Goal: Check status: Check status

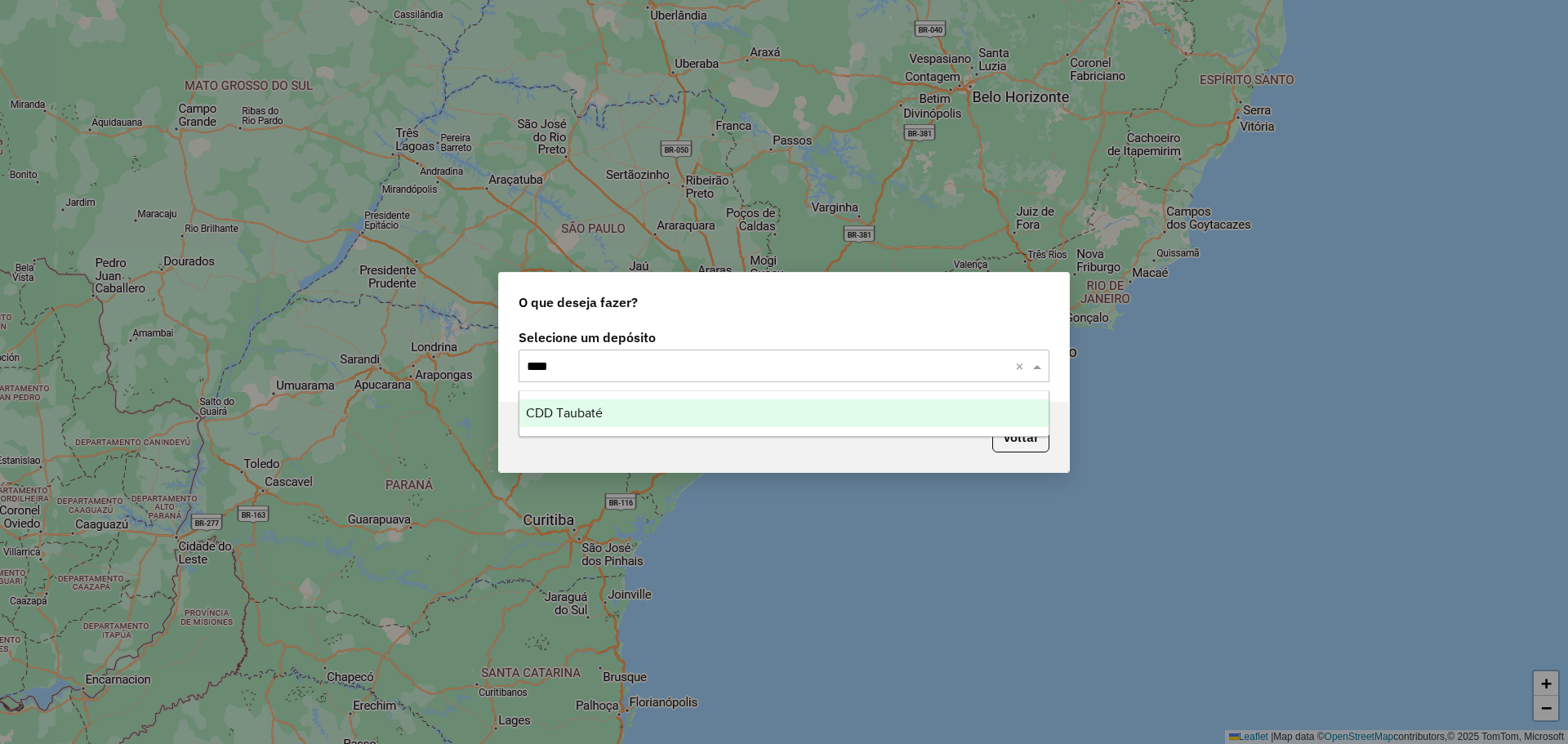
type input "*****"
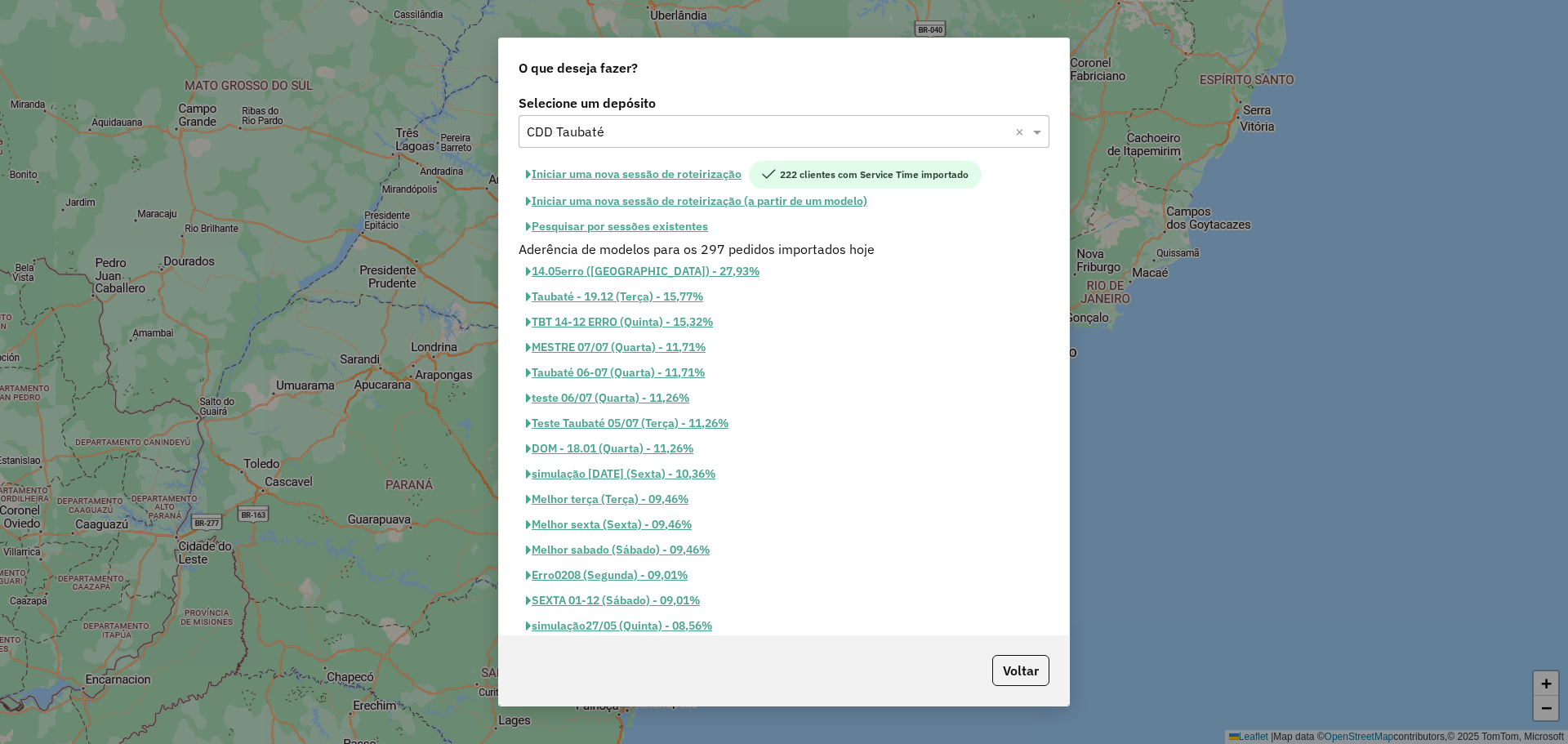
click at [666, 227] on button "Pesquisar por sessões existentes" at bounding box center [617, 226] width 197 height 25
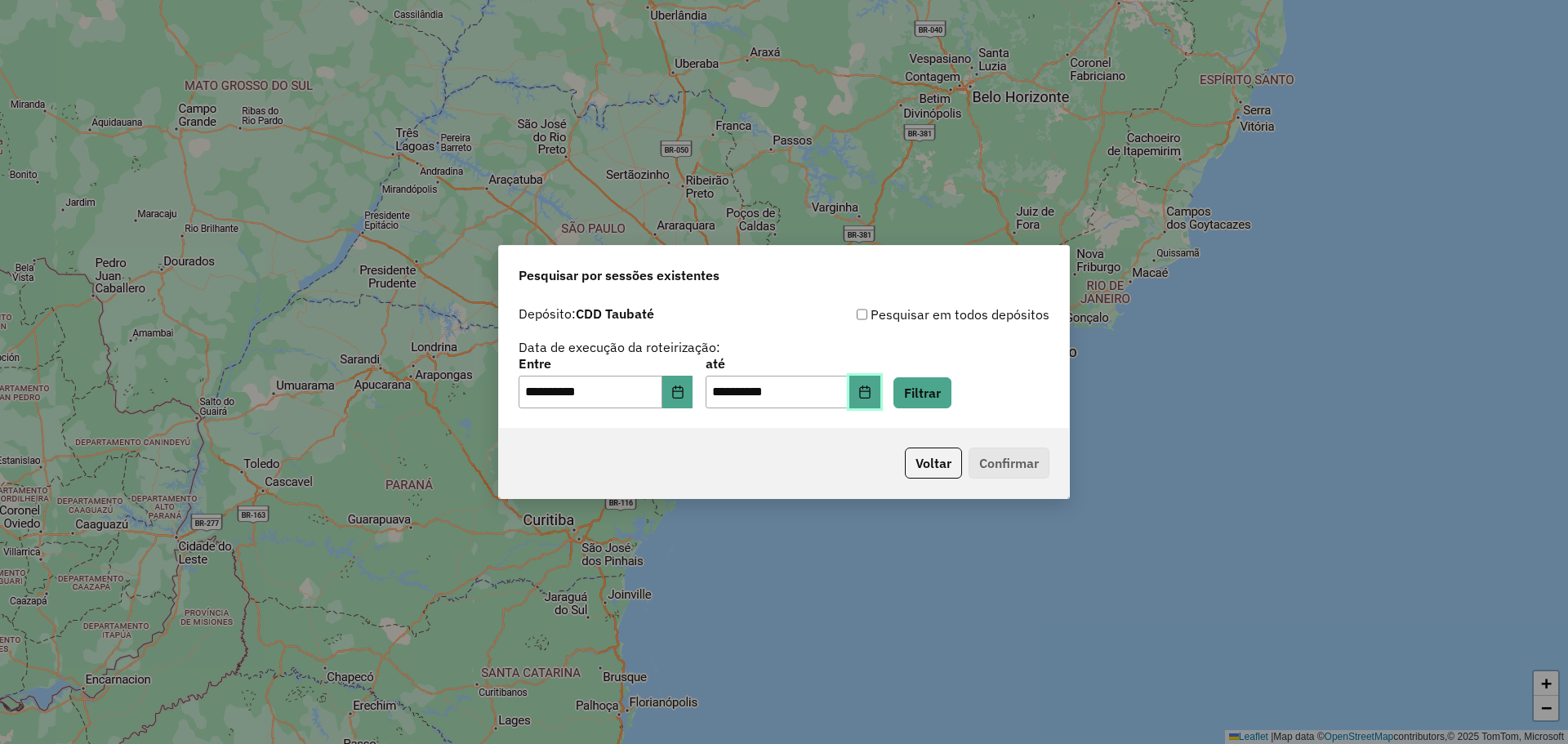
click at [871, 397] on icon "Choose Date" at bounding box center [865, 392] width 13 height 13
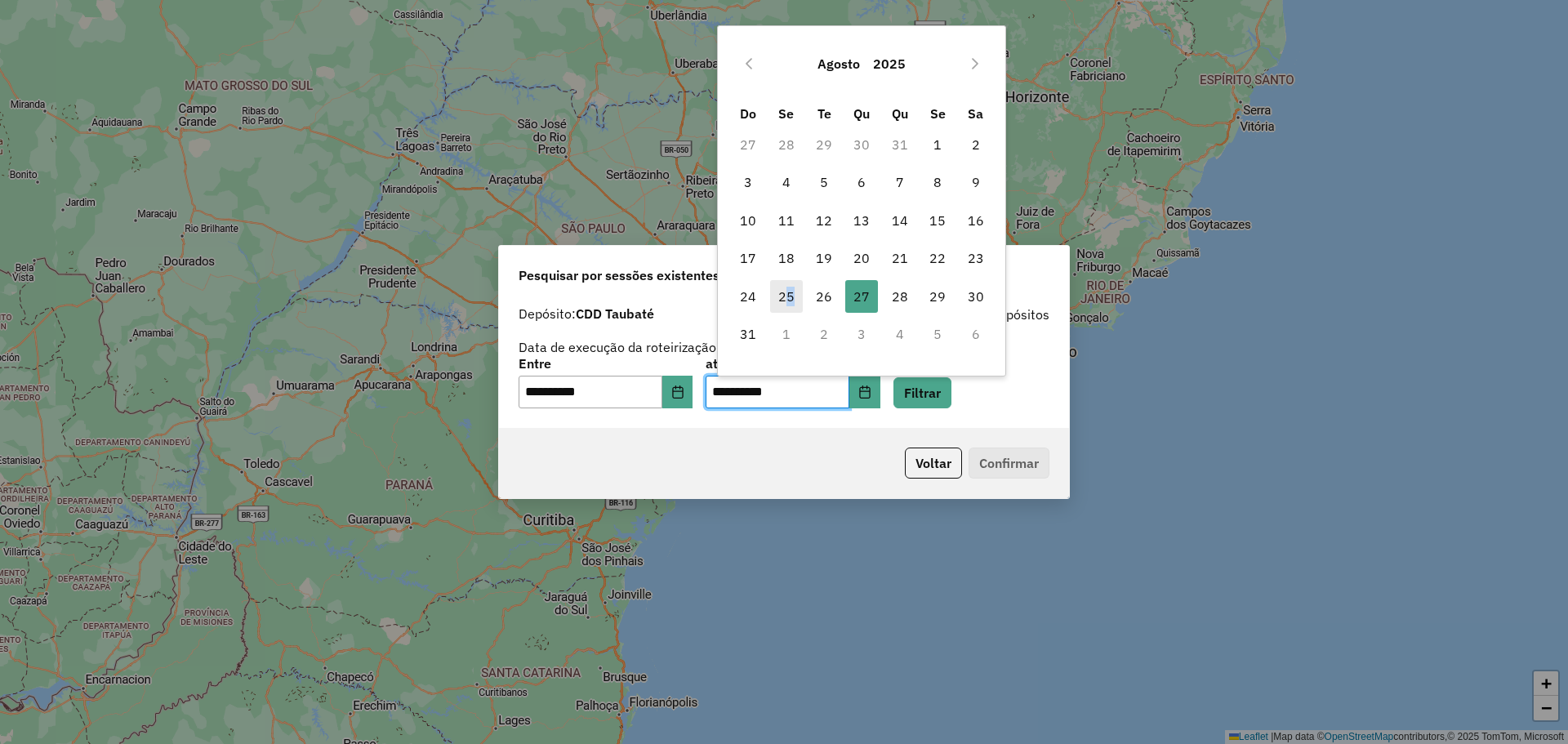
click at [796, 295] on span "25" at bounding box center [786, 296] width 33 height 33
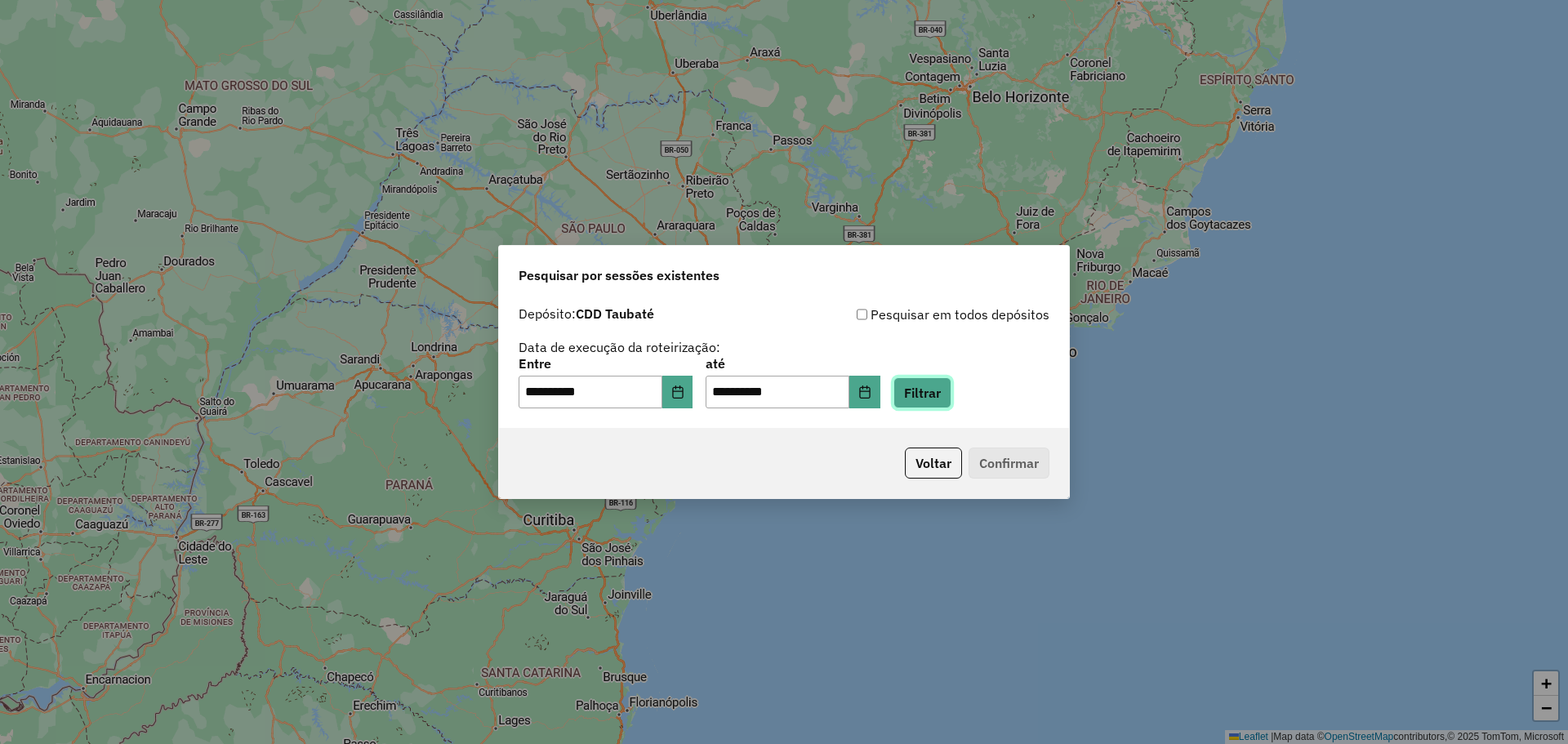
click at [936, 393] on button "Filtrar" at bounding box center [921, 392] width 58 height 31
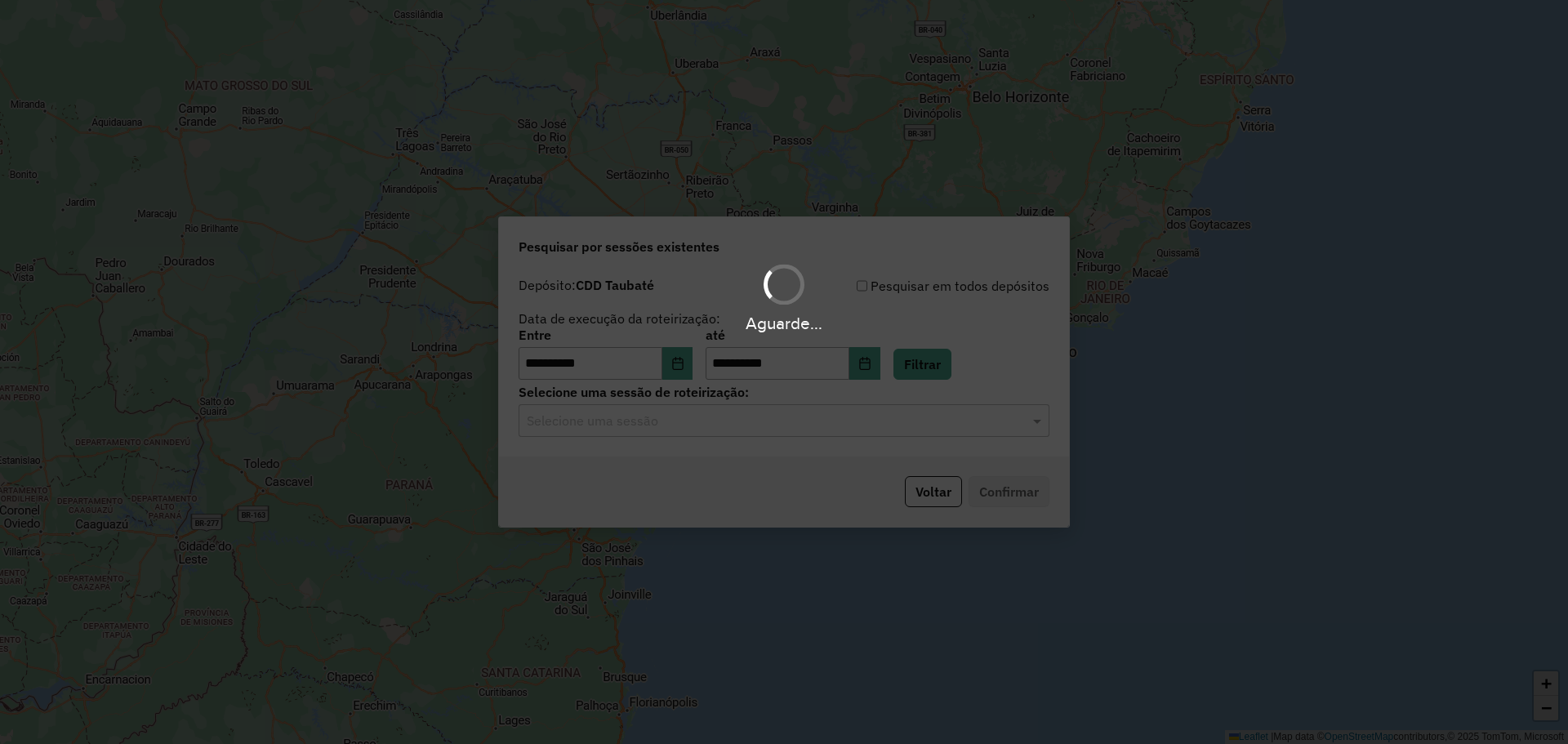
click at [723, 421] on div "Aguarde..." at bounding box center [784, 372] width 1568 height 744
click at [722, 426] on input "text" at bounding box center [767, 421] width 482 height 20
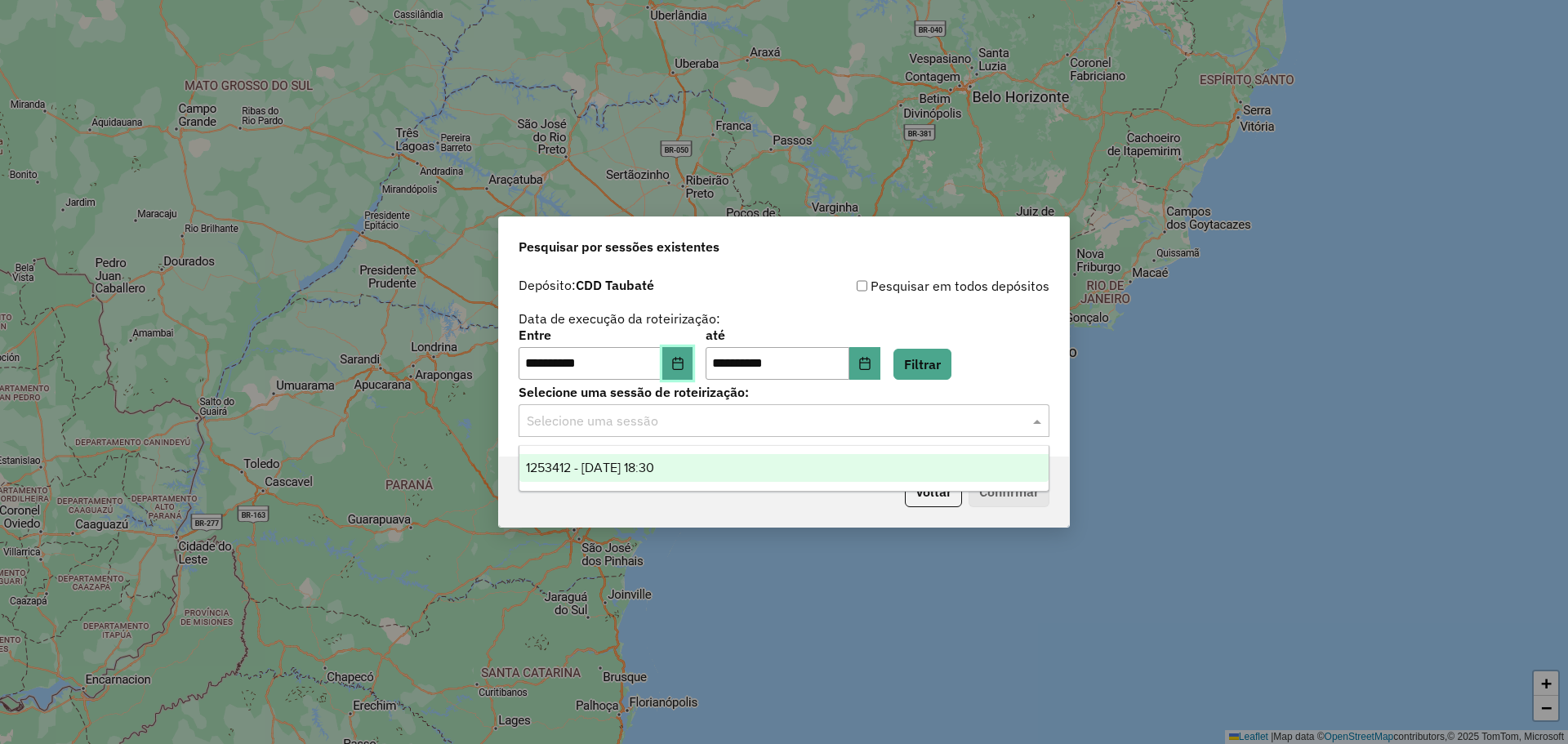
click at [685, 372] on button "Choose Date" at bounding box center [677, 363] width 31 height 33
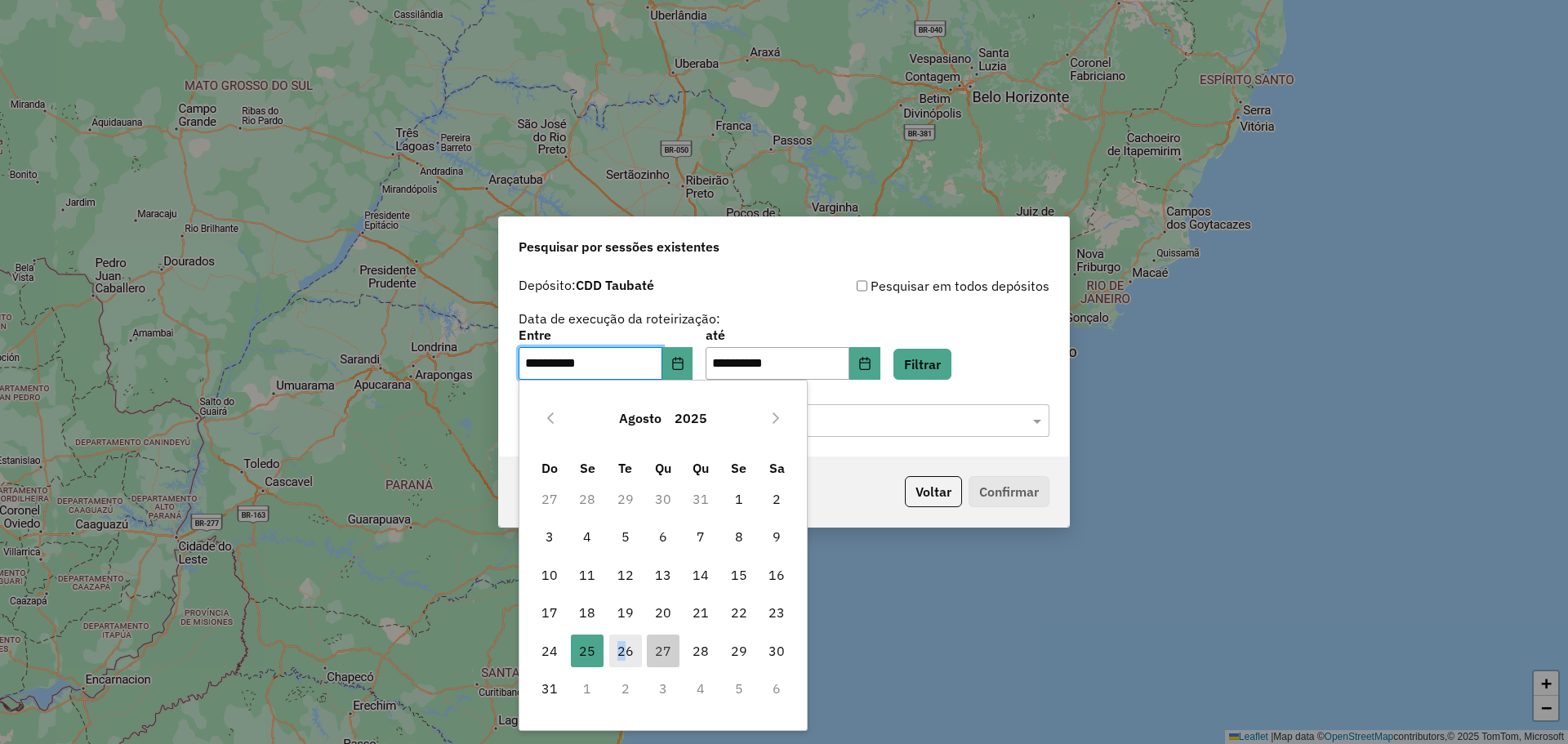
click at [621, 652] on span "26" at bounding box center [625, 651] width 33 height 33
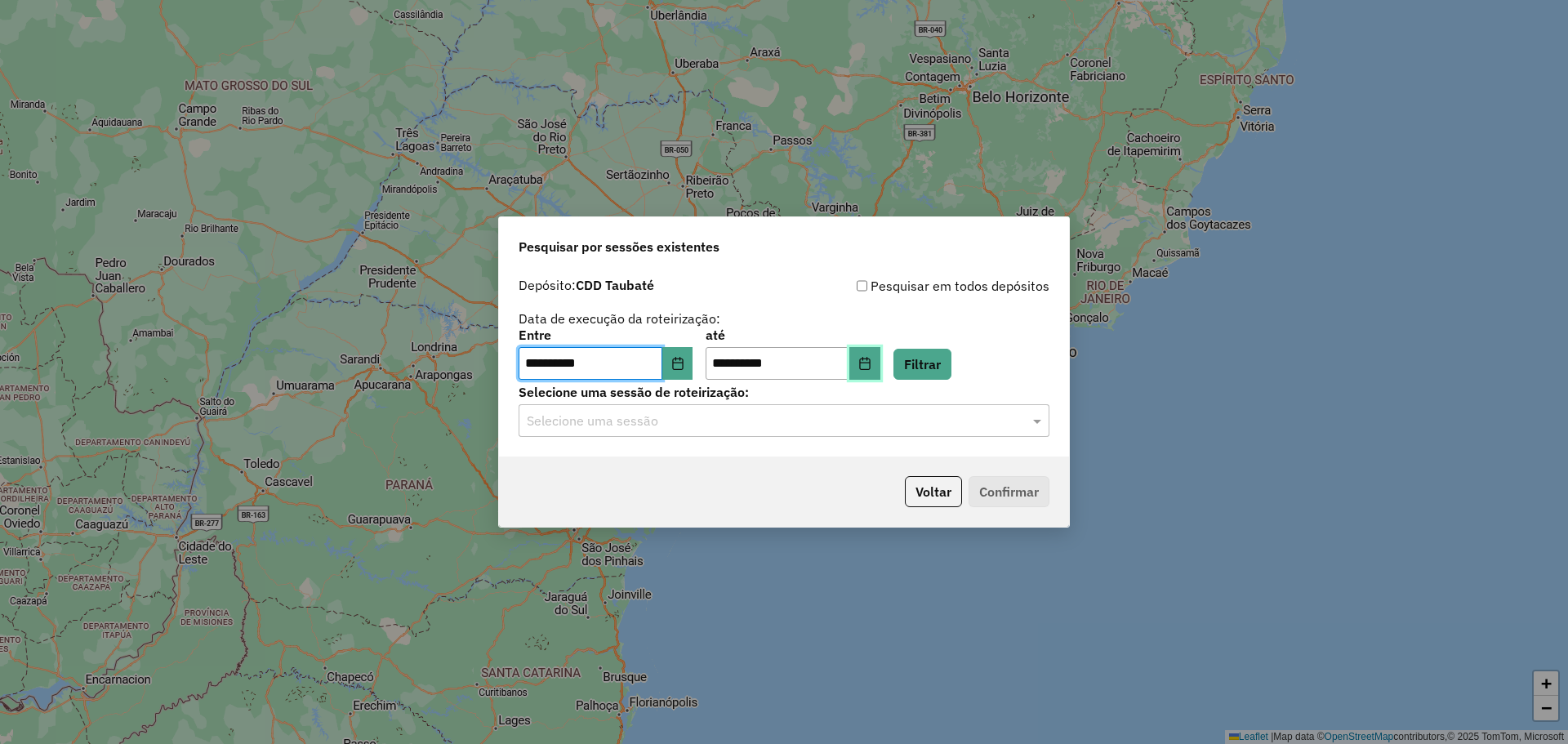
click at [881, 368] on button "Choose Date" at bounding box center [865, 363] width 31 height 33
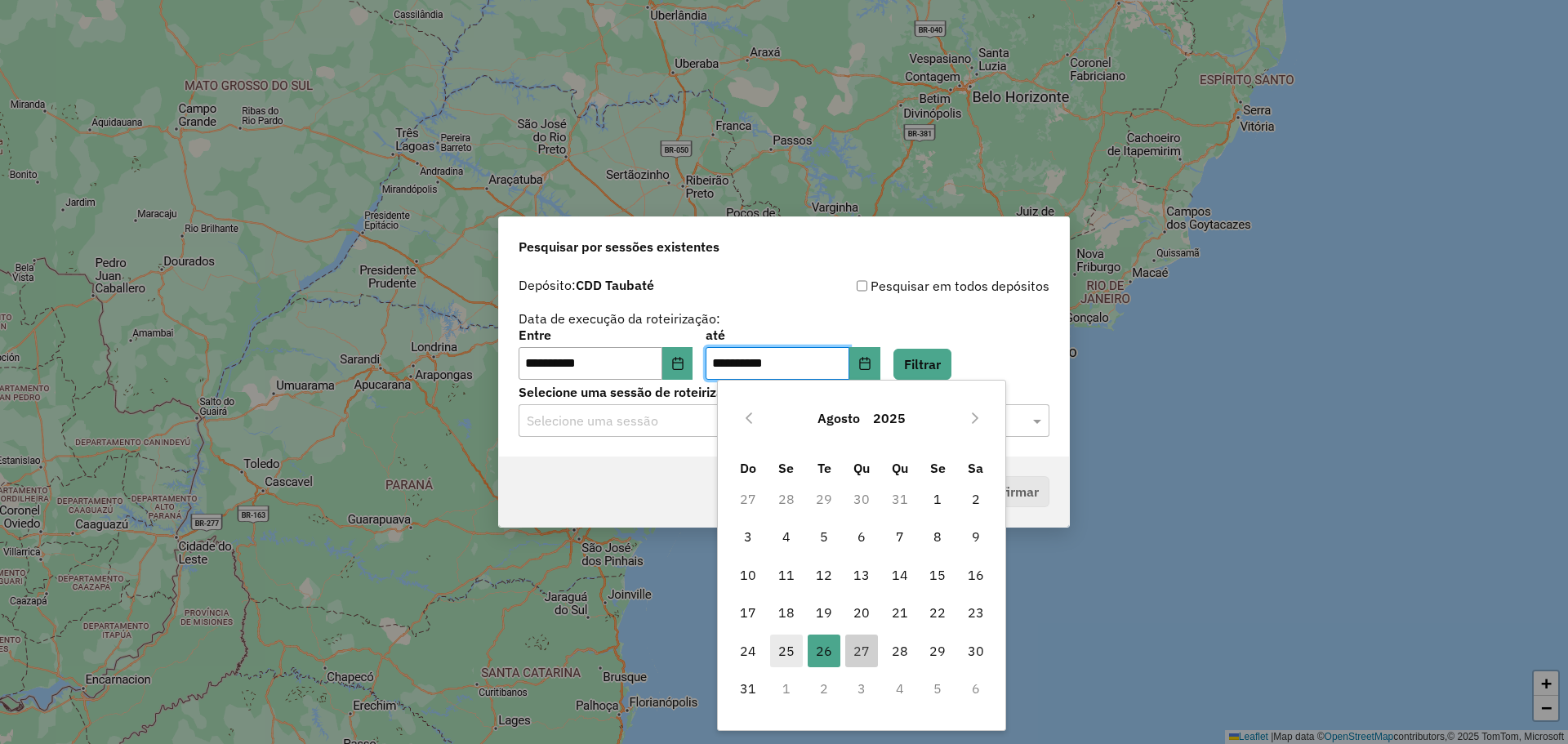
click at [784, 643] on span "25" at bounding box center [786, 651] width 33 height 33
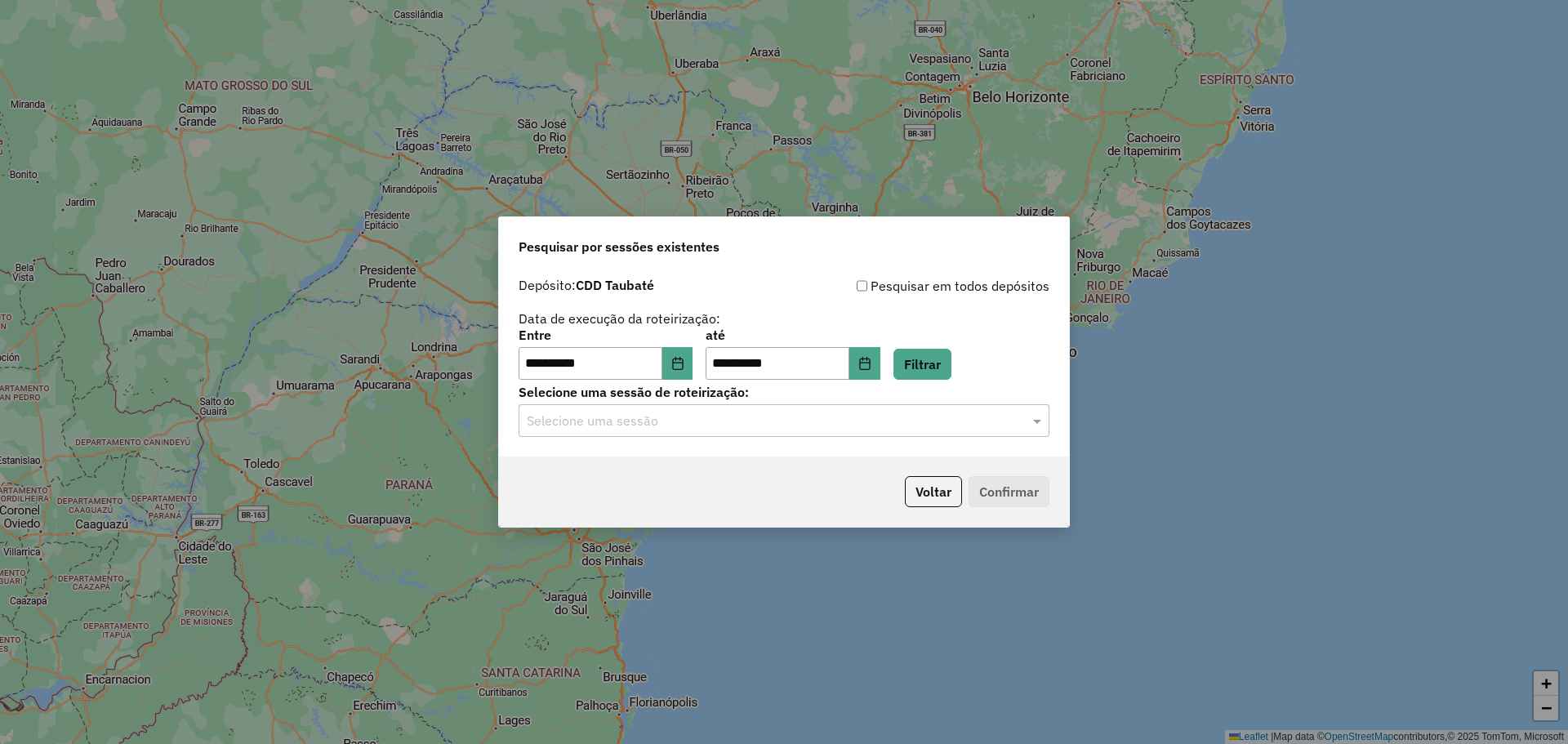
click at [909, 356] on div "**********" at bounding box center [784, 355] width 531 height 51
click at [941, 365] on button "Filtrar" at bounding box center [921, 364] width 58 height 31
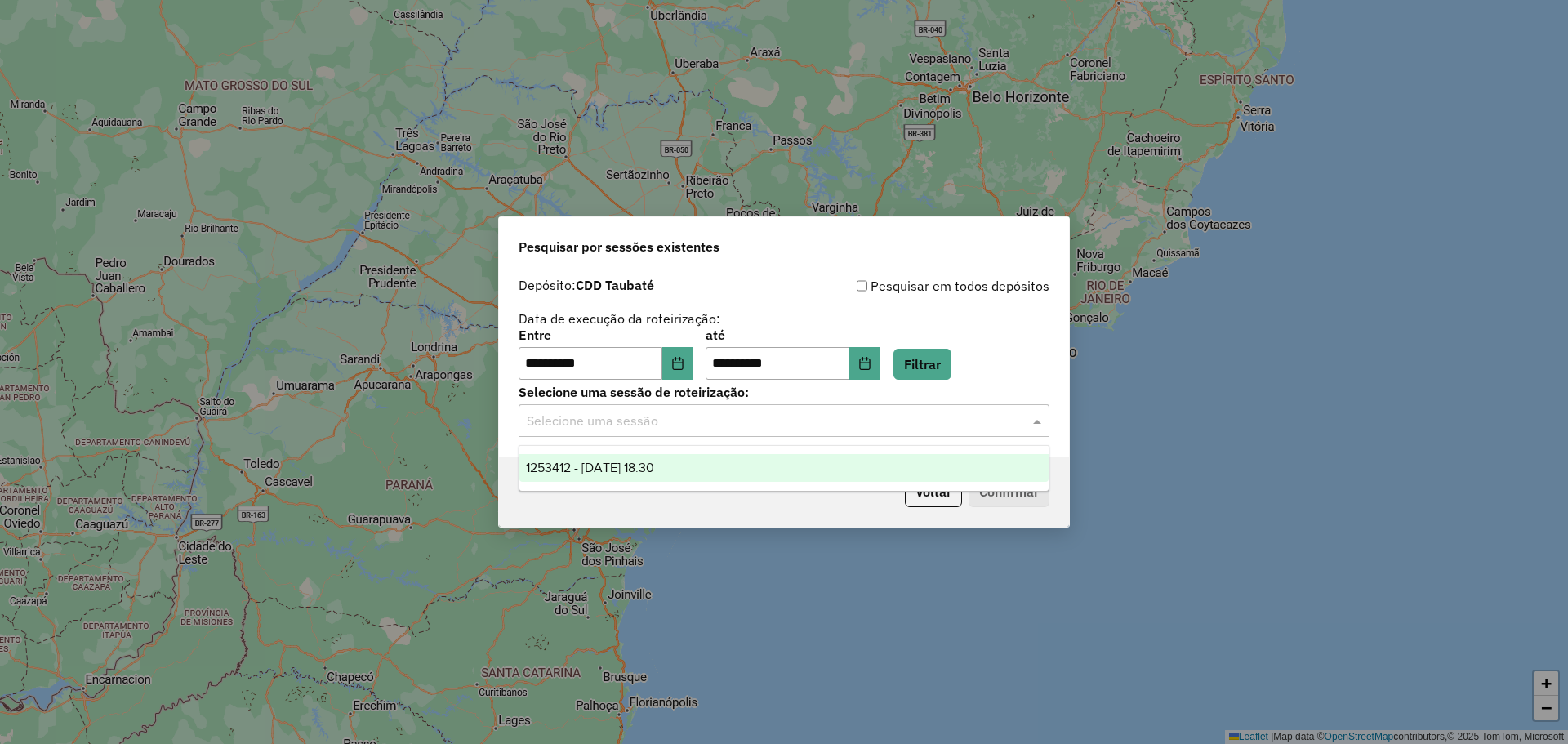
click at [752, 416] on input "text" at bounding box center [767, 421] width 482 height 20
click at [708, 472] on div "1253412 - 25/08/2025 18:30" at bounding box center [784, 467] width 529 height 27
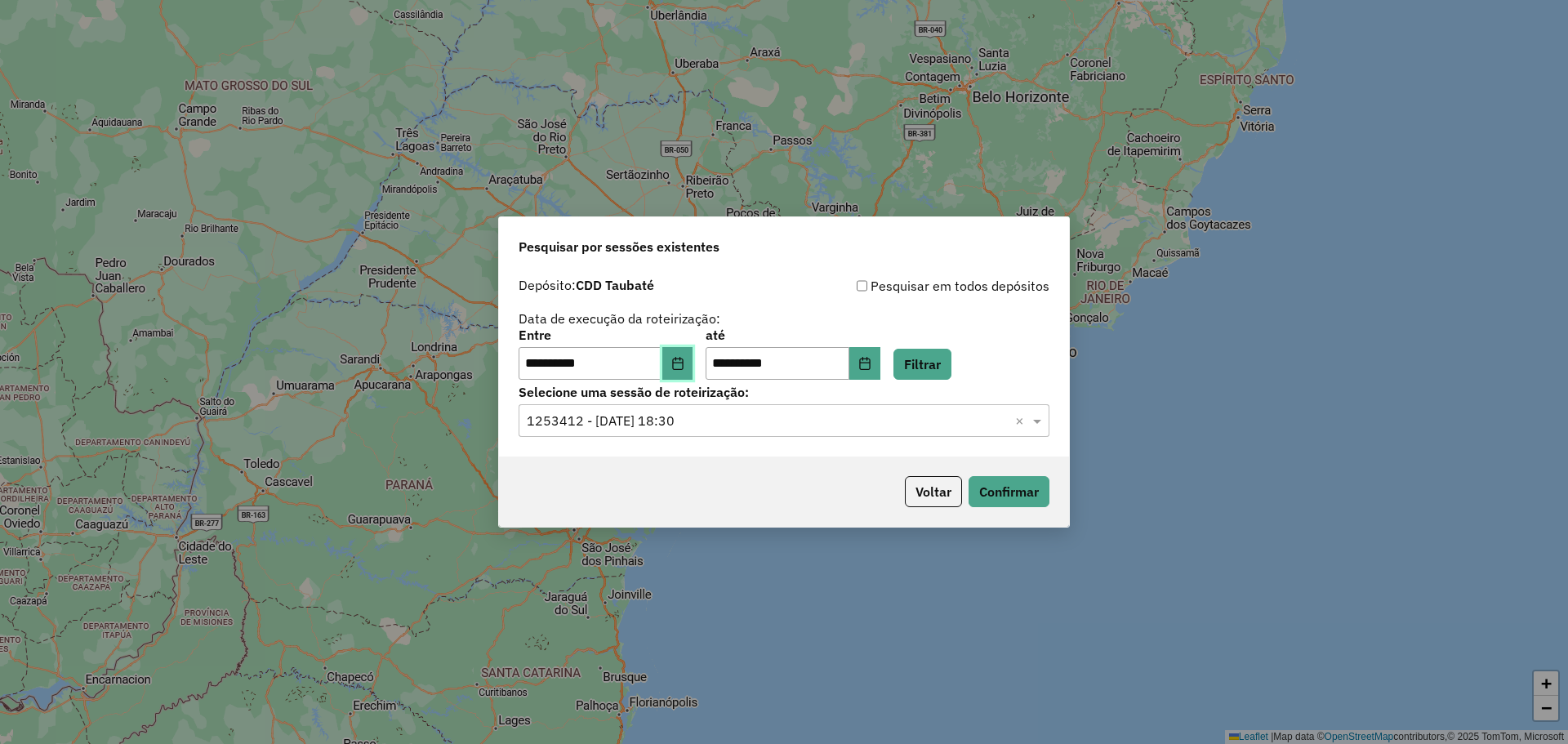
click at [685, 368] on icon "Choose Date" at bounding box center [678, 363] width 13 height 13
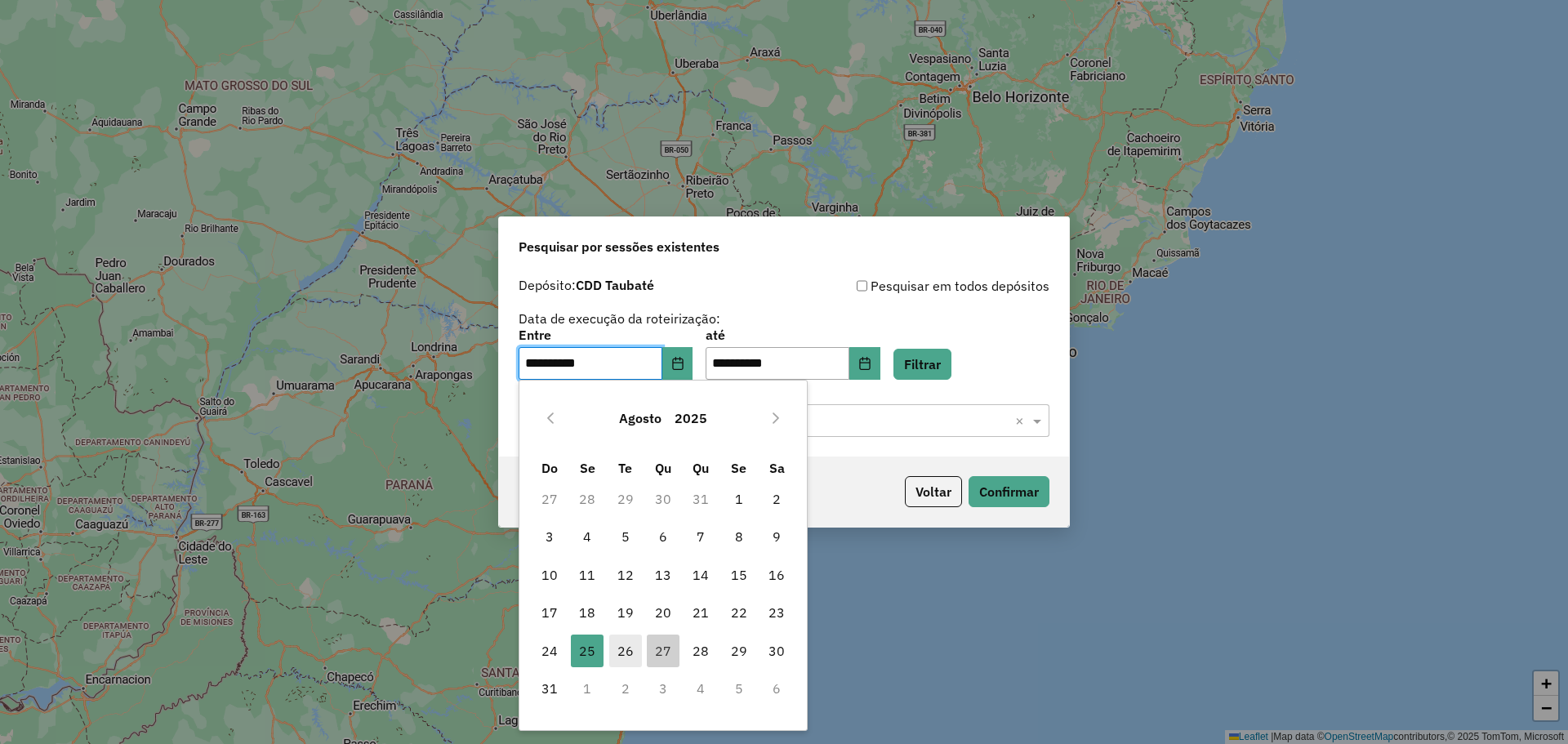
click at [631, 654] on span "26" at bounding box center [625, 651] width 33 height 33
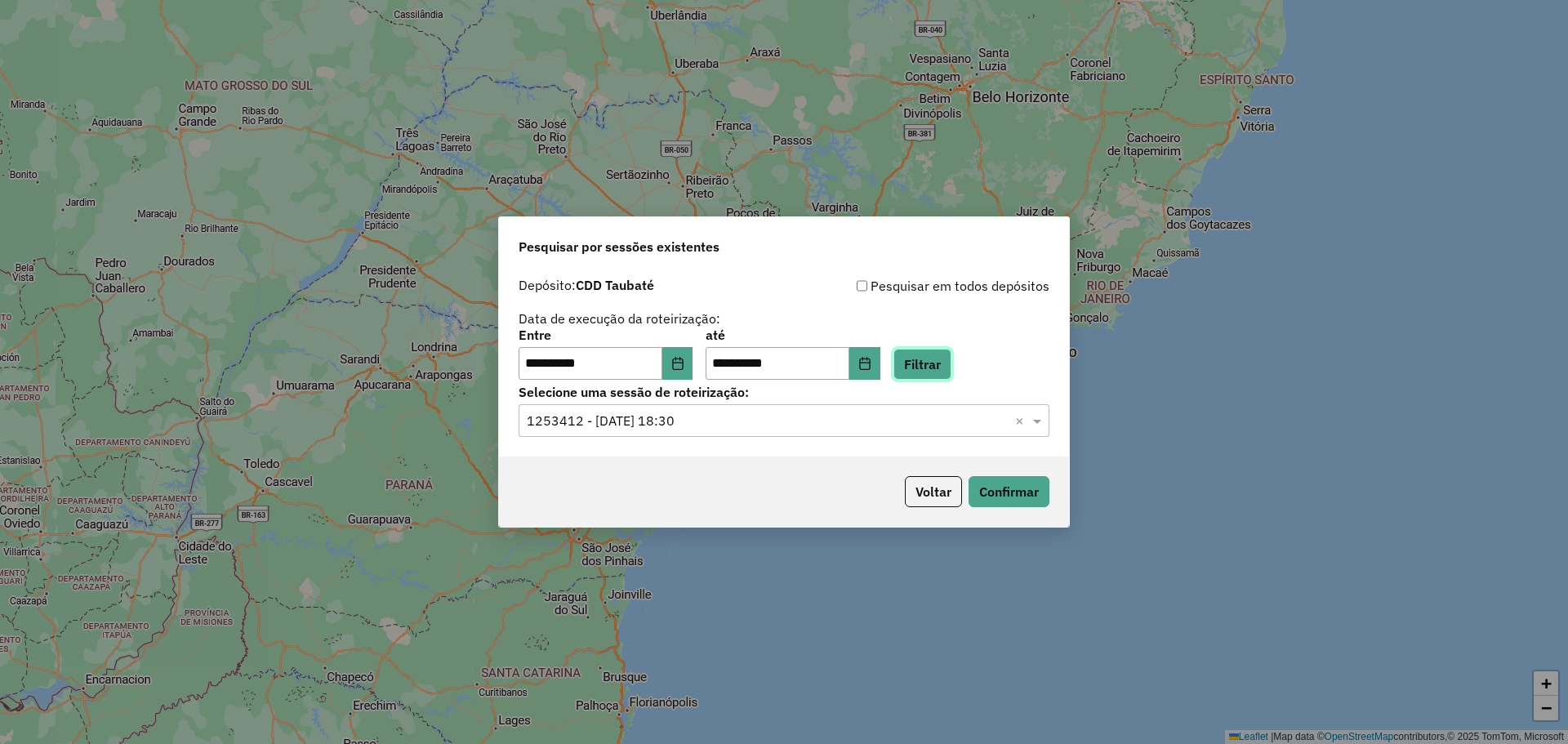
click at [951, 353] on button "Filtrar" at bounding box center [921, 364] width 58 height 31
click at [965, 413] on input "text" at bounding box center [767, 421] width 482 height 20
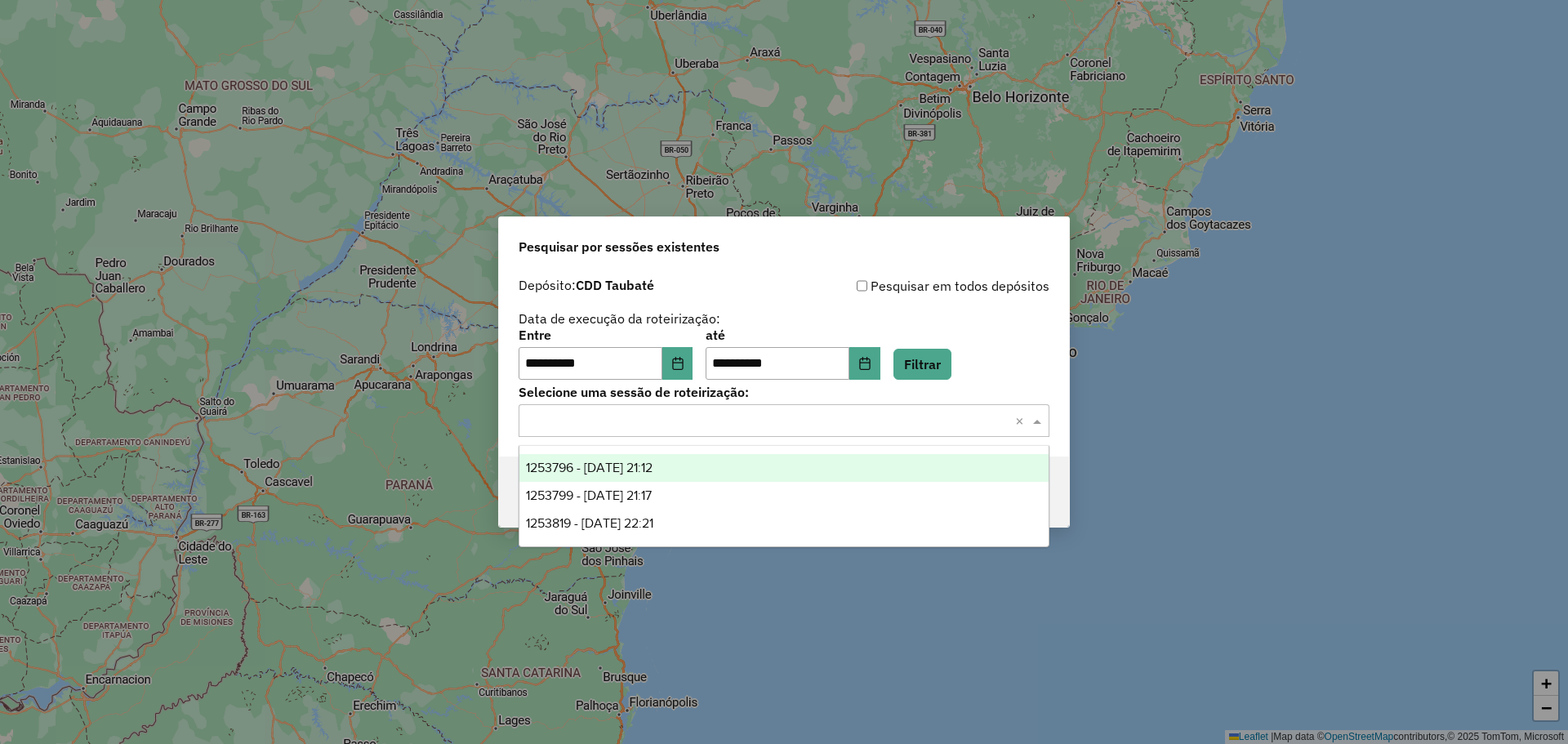
click at [697, 467] on div "1253796 - 26/08/2025 21:12" at bounding box center [784, 467] width 529 height 27
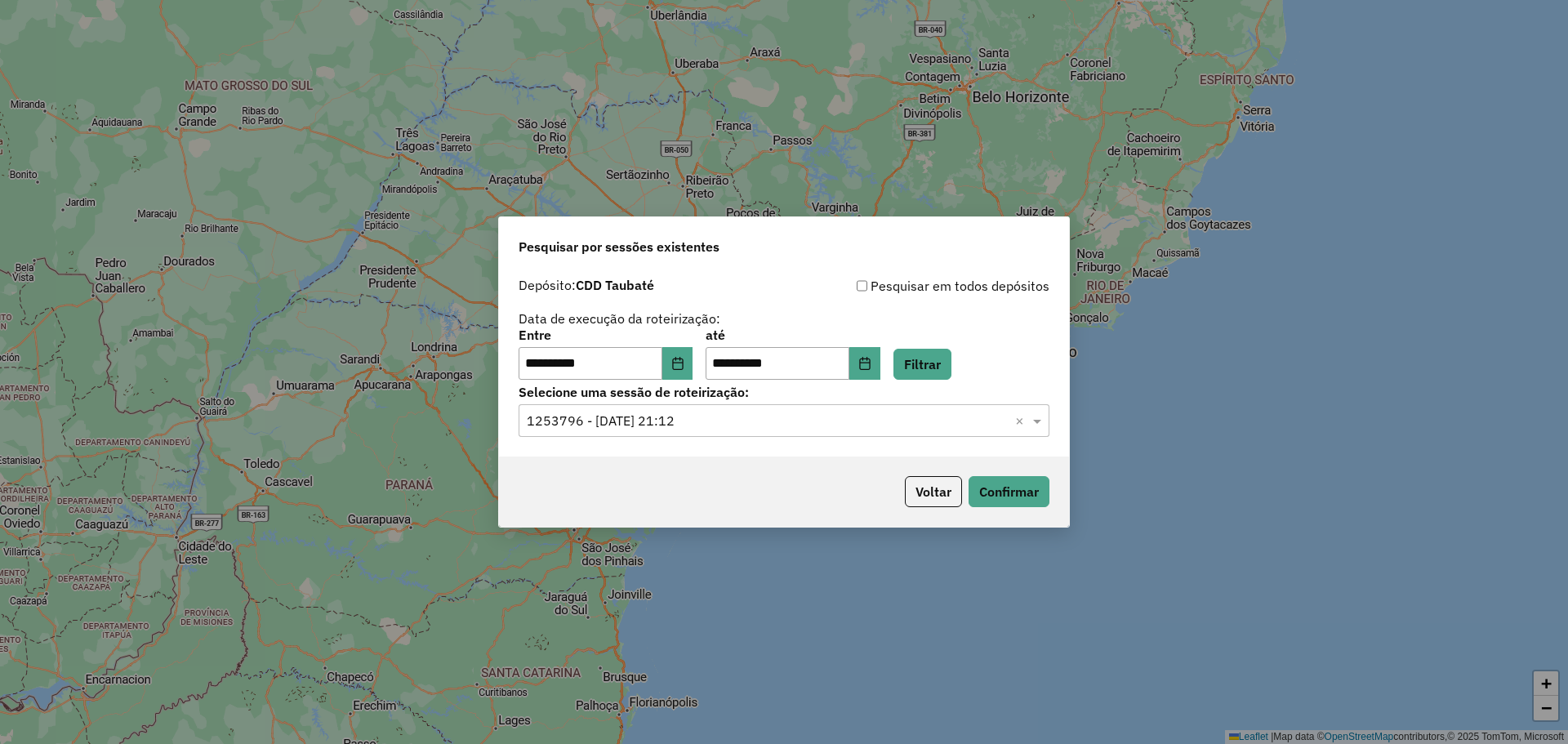
click at [999, 471] on div "Voltar Confirmar" at bounding box center [784, 491] width 569 height 70
click at [1003, 483] on button "Confirmar" at bounding box center [1009, 491] width 81 height 31
click at [752, 425] on input "text" at bounding box center [767, 421] width 482 height 20
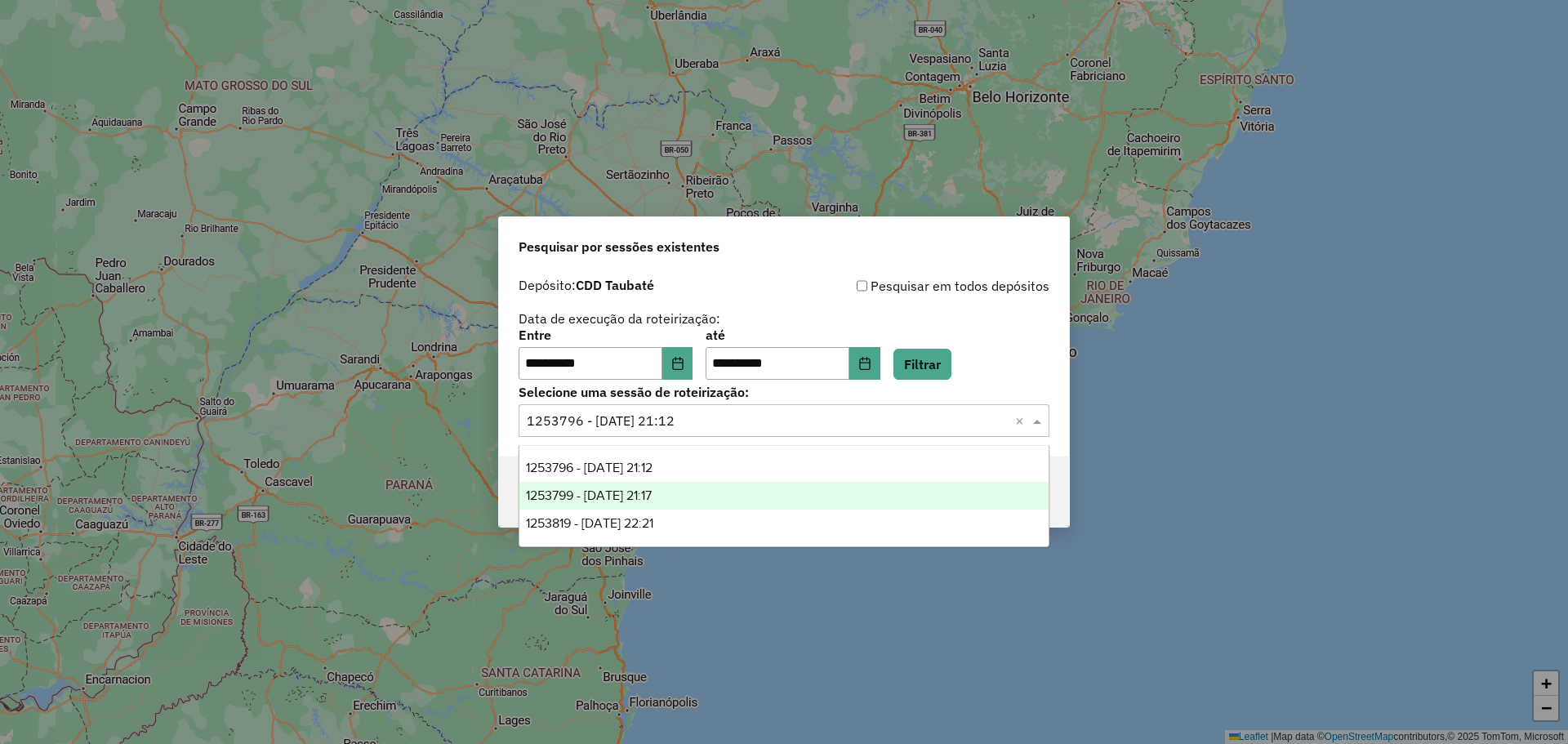
click at [735, 490] on div "1253799 - 26/08/2025 21:17" at bounding box center [784, 495] width 529 height 27
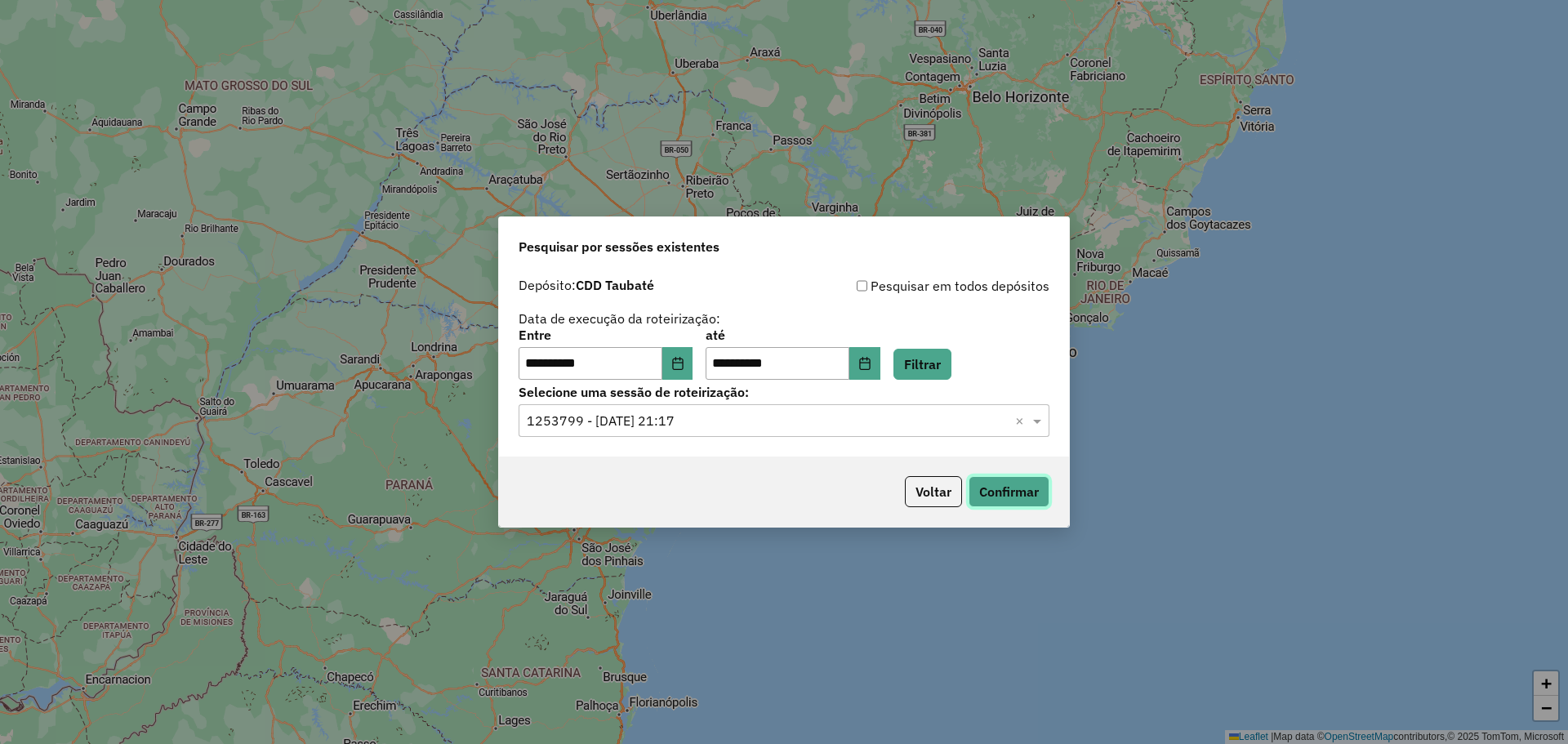
click at [1013, 491] on button "Confirmar" at bounding box center [1009, 491] width 81 height 31
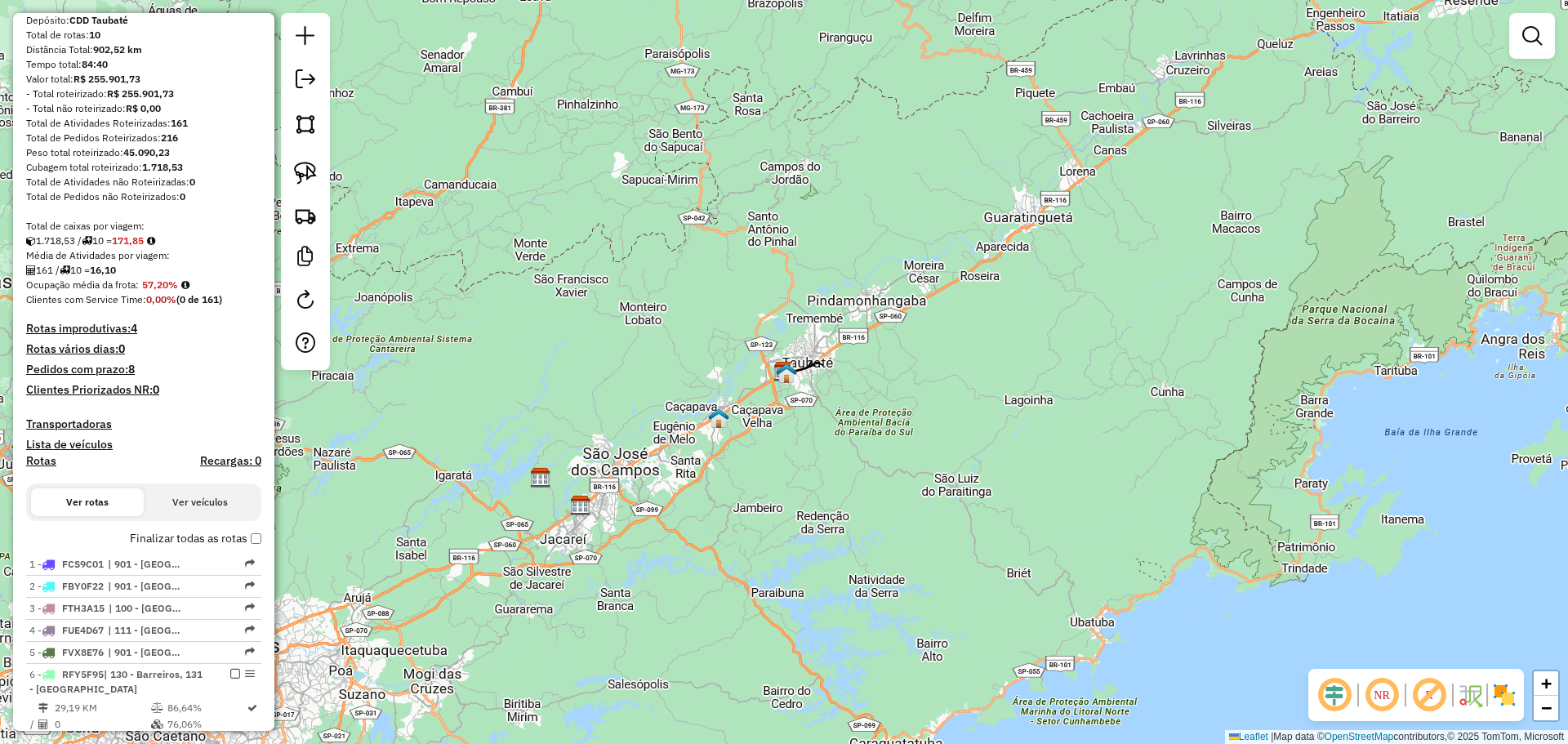
scroll to position [23, 0]
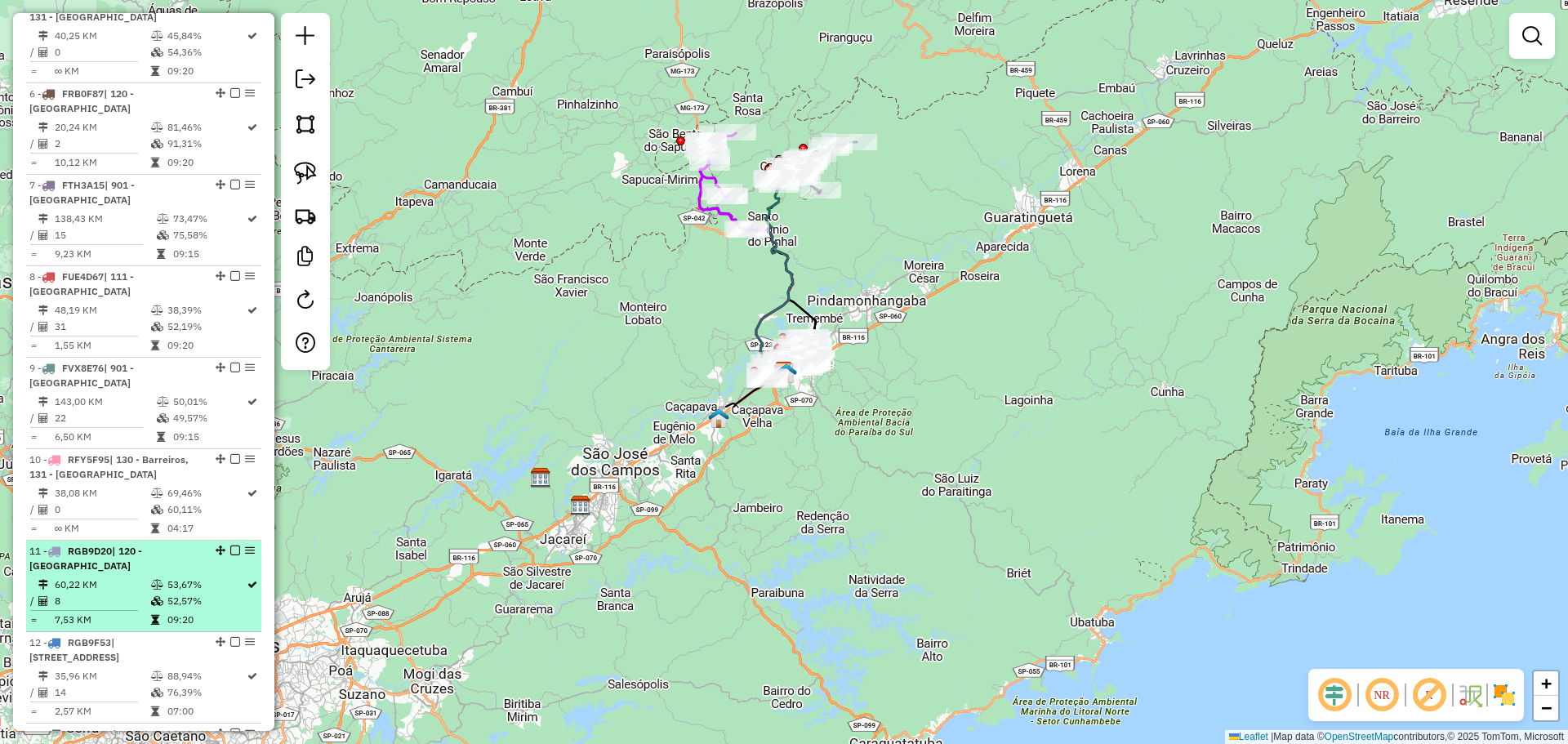
scroll to position [1529, 0]
